Goal: Information Seeking & Learning: Check status

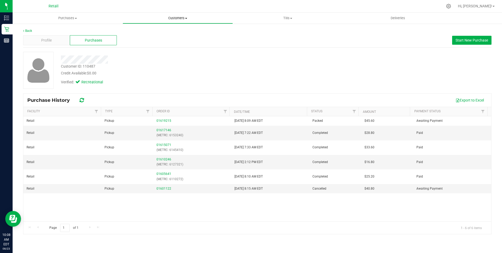
drag, startPoint x: 190, startPoint y: 18, endPoint x: 179, endPoint y: 17, distance: 10.8
click at [190, 18] on span "Customers" at bounding box center [177, 18] width 109 height 5
click at [137, 32] on span "All customers" at bounding box center [142, 31] width 38 height 4
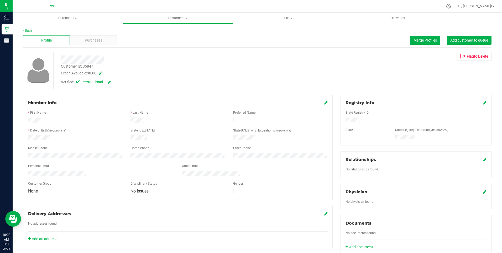
click at [102, 72] on span at bounding box center [99, 73] width 5 height 4
click at [97, 72] on span "$0.00 0" at bounding box center [107, 74] width 39 height 8
click at [115, 77] on input "25.200" at bounding box center [107, 74] width 39 height 7
type input "25.20"
type input "$25.20"
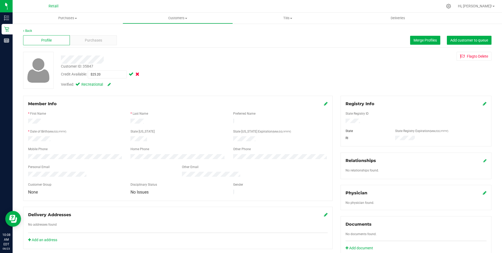
click at [132, 75] on span at bounding box center [131, 74] width 6 height 4
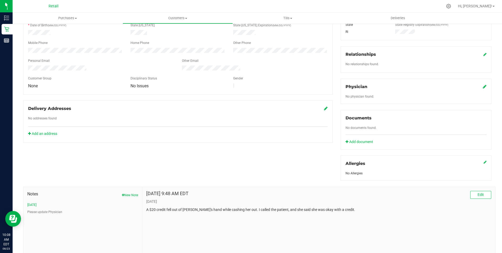
scroll to position [126, 0]
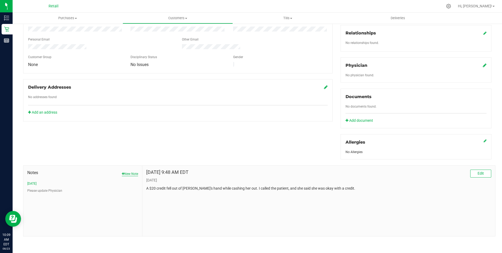
click at [131, 173] on button "New Note" at bounding box center [130, 173] width 16 height 5
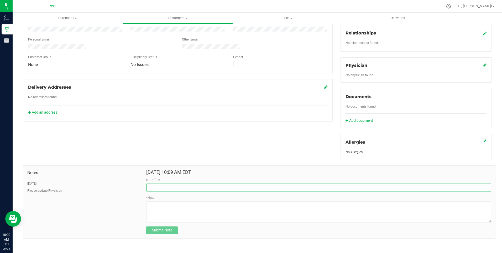
click at [164, 188] on input "Note Title" at bounding box center [318, 187] width 345 height 8
type input "Credit Applied"
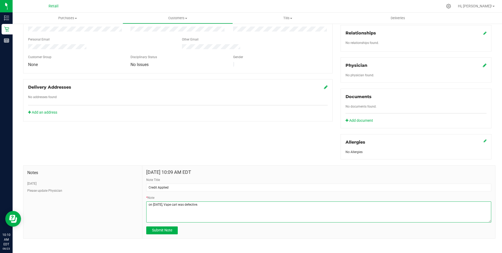
click at [213, 204] on textarea "* Note" at bounding box center [318, 211] width 345 height 21
type textarea "on 08/21/2025, Vape cart was defective. customer claims that the top of the car…"
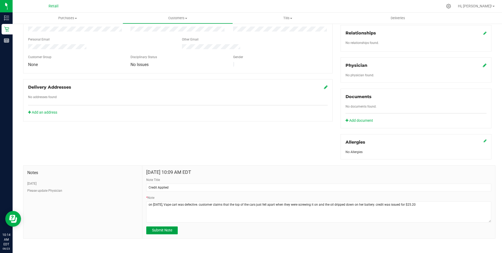
click at [153, 226] on button "Submit Note" at bounding box center [161, 230] width 31 height 8
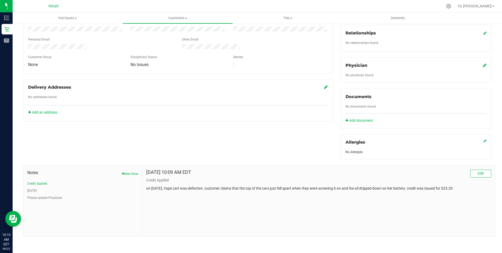
scroll to position [0, 0]
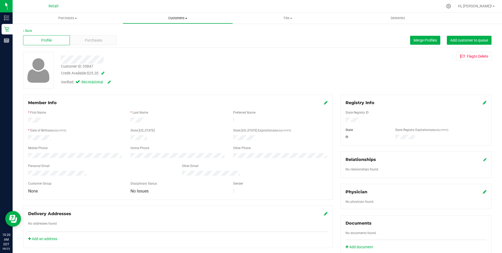
click at [187, 18] on span at bounding box center [186, 18] width 2 height 1
click at [144, 32] on span "All customers" at bounding box center [142, 31] width 38 height 4
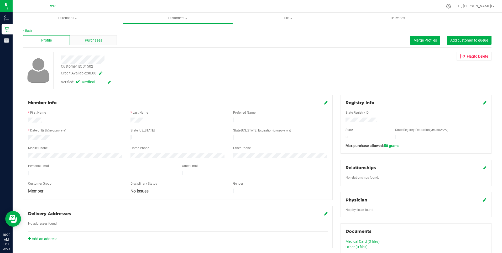
click at [90, 38] on span "Purchases" at bounding box center [93, 41] width 17 height 6
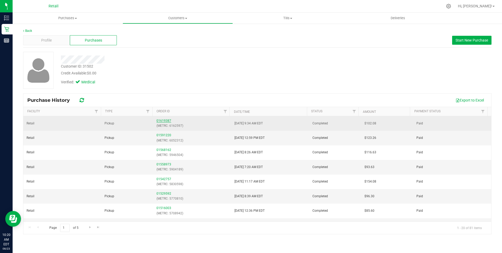
click at [166, 121] on link "01619387" at bounding box center [163, 121] width 15 height 4
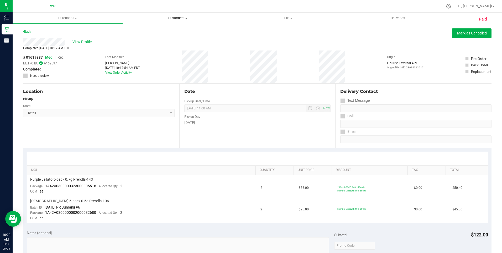
drag, startPoint x: 184, startPoint y: 17, endPoint x: 181, endPoint y: 17, distance: 3.4
click at [184, 17] on span "Customers" at bounding box center [177, 18] width 109 height 5
click at [144, 31] on span "All customers" at bounding box center [142, 31] width 38 height 4
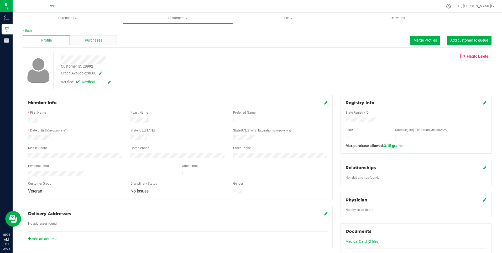
click at [88, 39] on span "Purchases" at bounding box center [93, 41] width 17 height 6
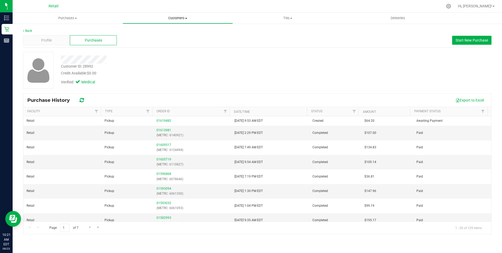
click at [177, 15] on uib-tab-heading "Customers All customers Add a new customer All physicians" at bounding box center [177, 18] width 109 height 10
click at [144, 31] on span "All customers" at bounding box center [142, 31] width 38 height 4
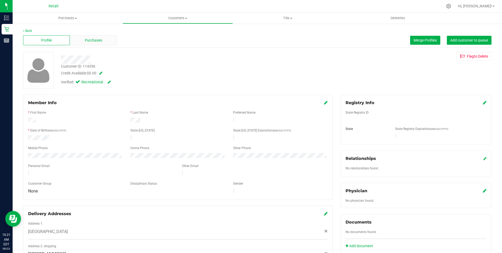
click at [93, 44] on div "Purchases" at bounding box center [93, 40] width 47 height 10
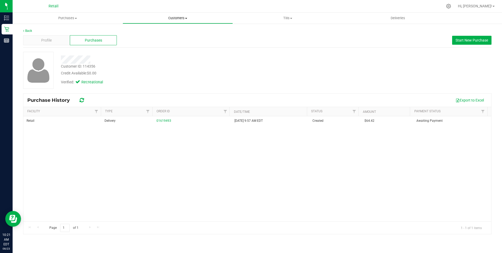
click at [174, 15] on uib-tab-heading "Customers All customers Add a new customer All physicians" at bounding box center [177, 18] width 109 height 10
click at [134, 33] on span "All customers" at bounding box center [142, 31] width 38 height 4
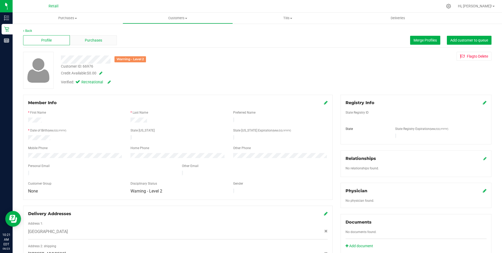
click at [88, 39] on span "Purchases" at bounding box center [93, 41] width 17 height 6
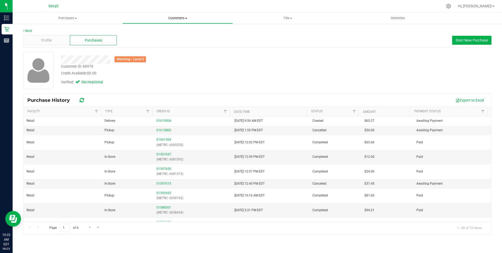
click at [187, 17] on span "Customers" at bounding box center [177, 18] width 109 height 5
click at [147, 30] on span "All customers" at bounding box center [142, 31] width 38 height 4
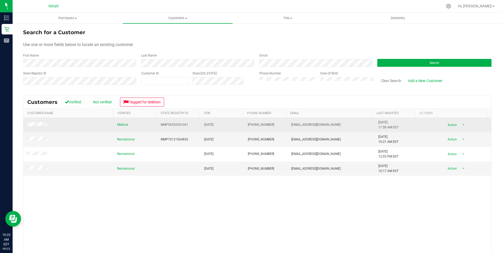
click at [39, 127] on span at bounding box center [38, 124] width 22 height 5
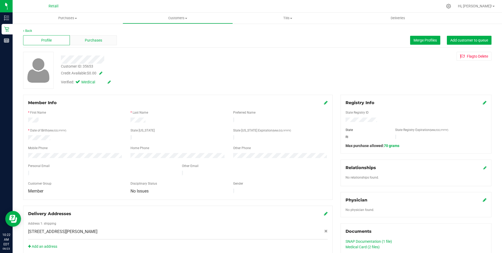
click at [83, 40] on div "Purchases" at bounding box center [93, 40] width 47 height 10
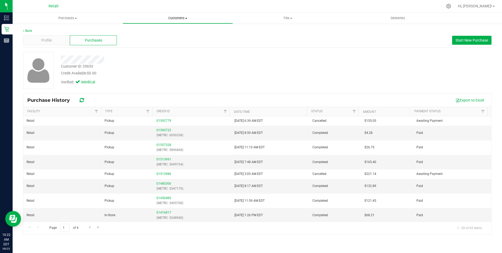
click at [171, 18] on span "Customers" at bounding box center [177, 18] width 109 height 5
click at [134, 30] on span "All customers" at bounding box center [142, 31] width 38 height 4
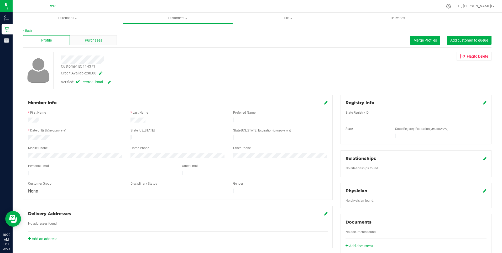
click at [86, 38] on span "Purchases" at bounding box center [93, 41] width 17 height 6
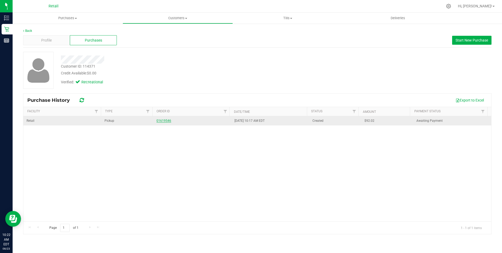
click at [168, 120] on link "01619546" at bounding box center [163, 121] width 15 height 4
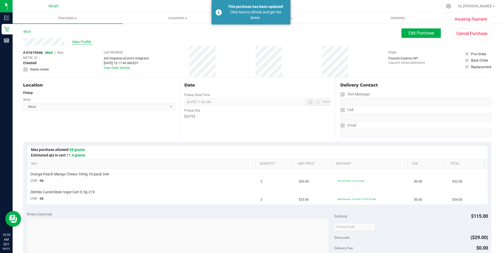
click at [76, 40] on span "View Profile" at bounding box center [82, 42] width 21 height 6
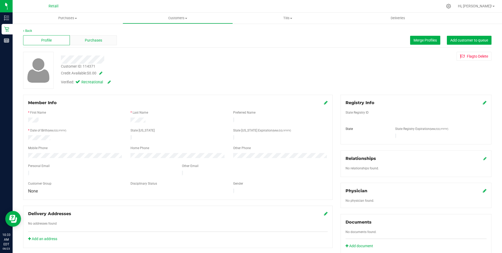
click at [93, 40] on span "Purchases" at bounding box center [93, 41] width 17 height 6
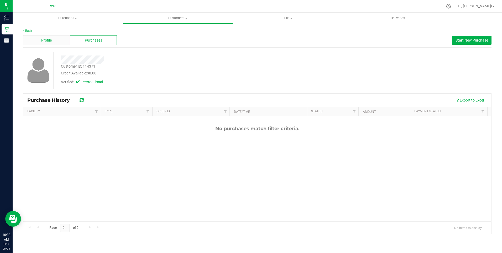
click at [52, 39] on span "Profile" at bounding box center [46, 41] width 10 height 6
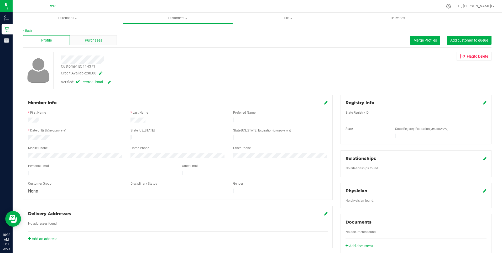
click at [96, 38] on span "Purchases" at bounding box center [93, 41] width 17 height 6
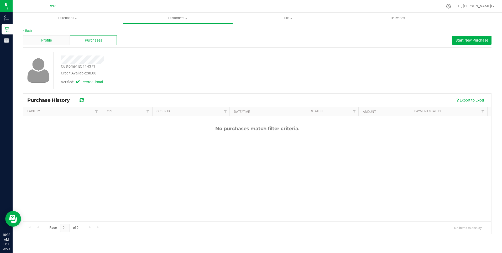
click at [54, 43] on div "Profile" at bounding box center [46, 40] width 47 height 10
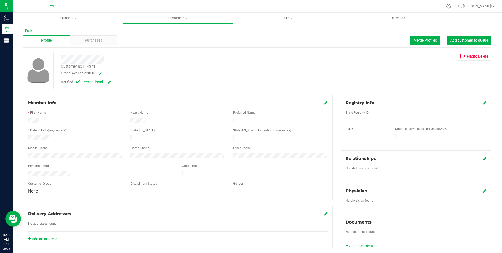
click at [26, 30] on link "Back" at bounding box center [27, 31] width 9 height 4
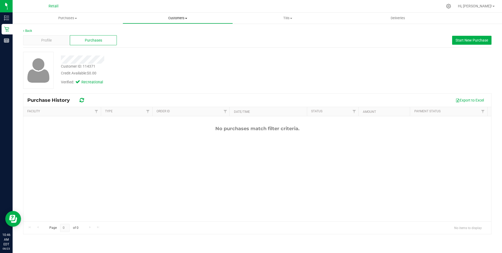
click at [174, 15] on uib-tab-heading "Customers All customers Add a new customer All physicians" at bounding box center [177, 18] width 109 height 10
click at [145, 30] on span "All customers" at bounding box center [142, 31] width 38 height 4
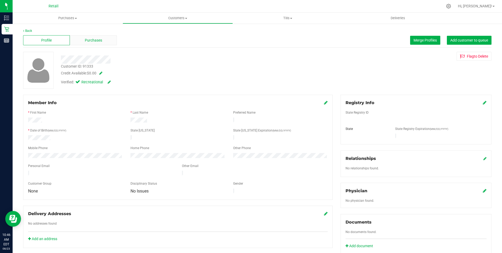
click at [92, 43] on span "Purchases" at bounding box center [93, 41] width 17 height 6
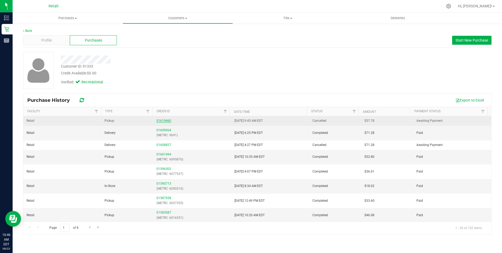
click at [165, 119] on link "01619460" at bounding box center [163, 121] width 15 height 4
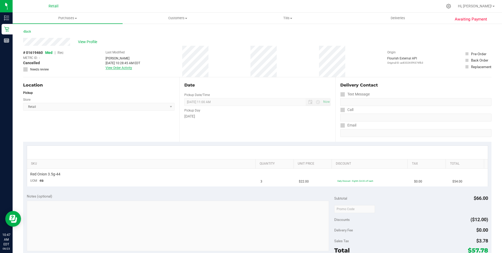
click at [126, 68] on link "View Order Activity" at bounding box center [119, 68] width 27 height 4
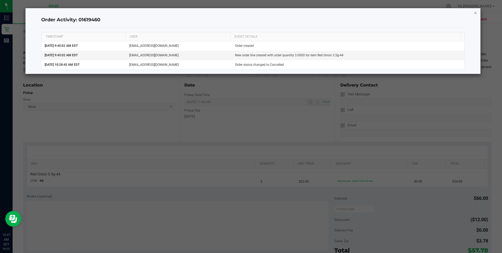
click at [474, 13] on icon "button" at bounding box center [476, 12] width 4 height 6
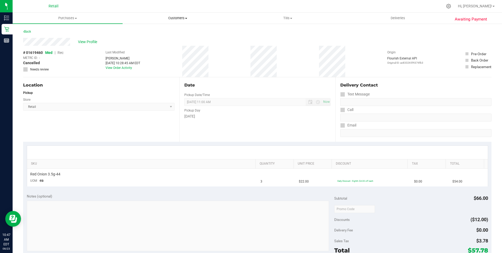
click at [176, 18] on span "Customers" at bounding box center [177, 18] width 109 height 5
click at [154, 31] on span "All customers" at bounding box center [142, 31] width 38 height 4
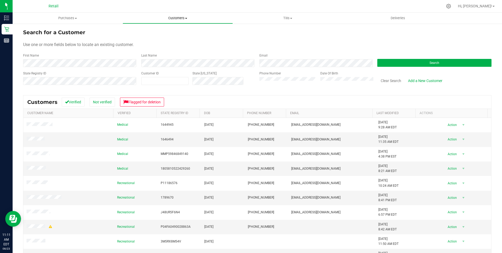
click at [181, 20] on span "Customers" at bounding box center [177, 18] width 109 height 5
